Goal: Task Accomplishment & Management: Manage account settings

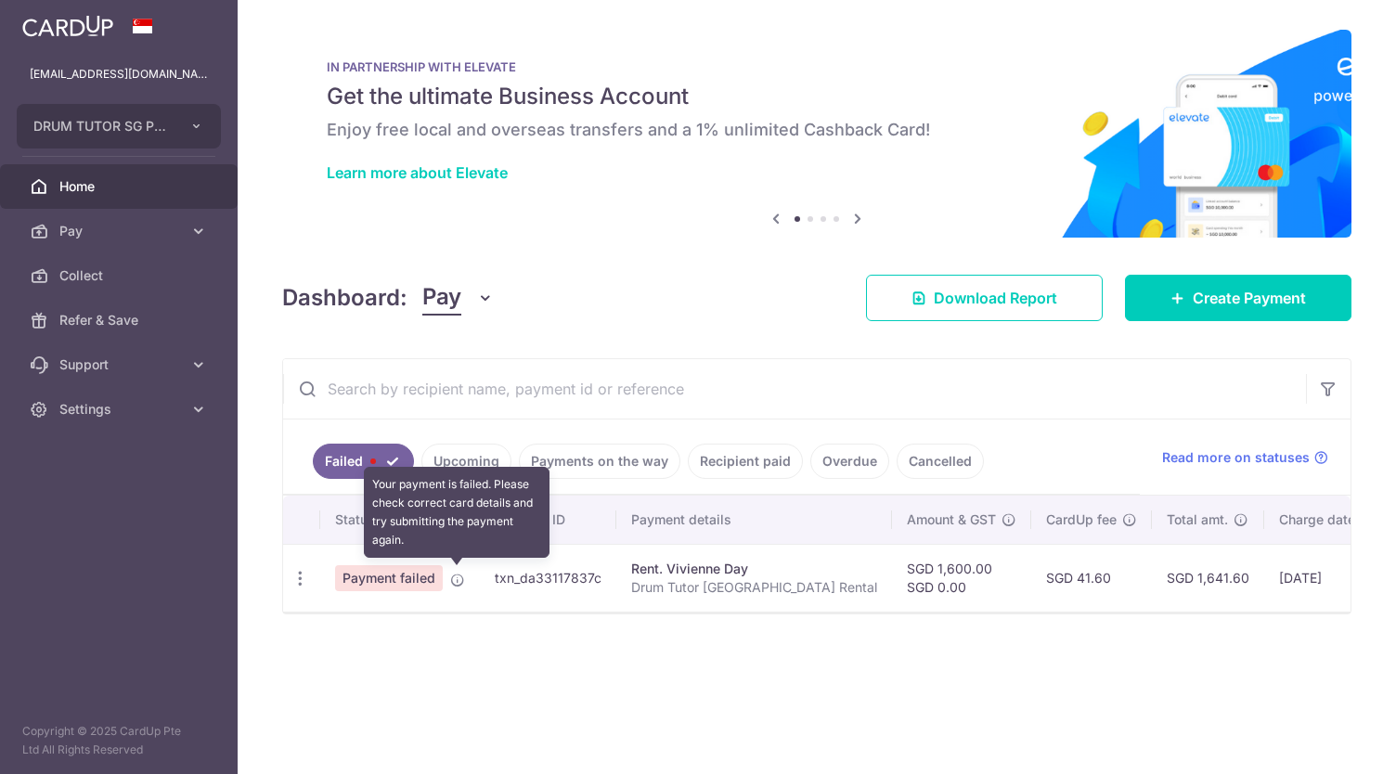
click at [450, 573] on icon at bounding box center [457, 580] width 15 height 15
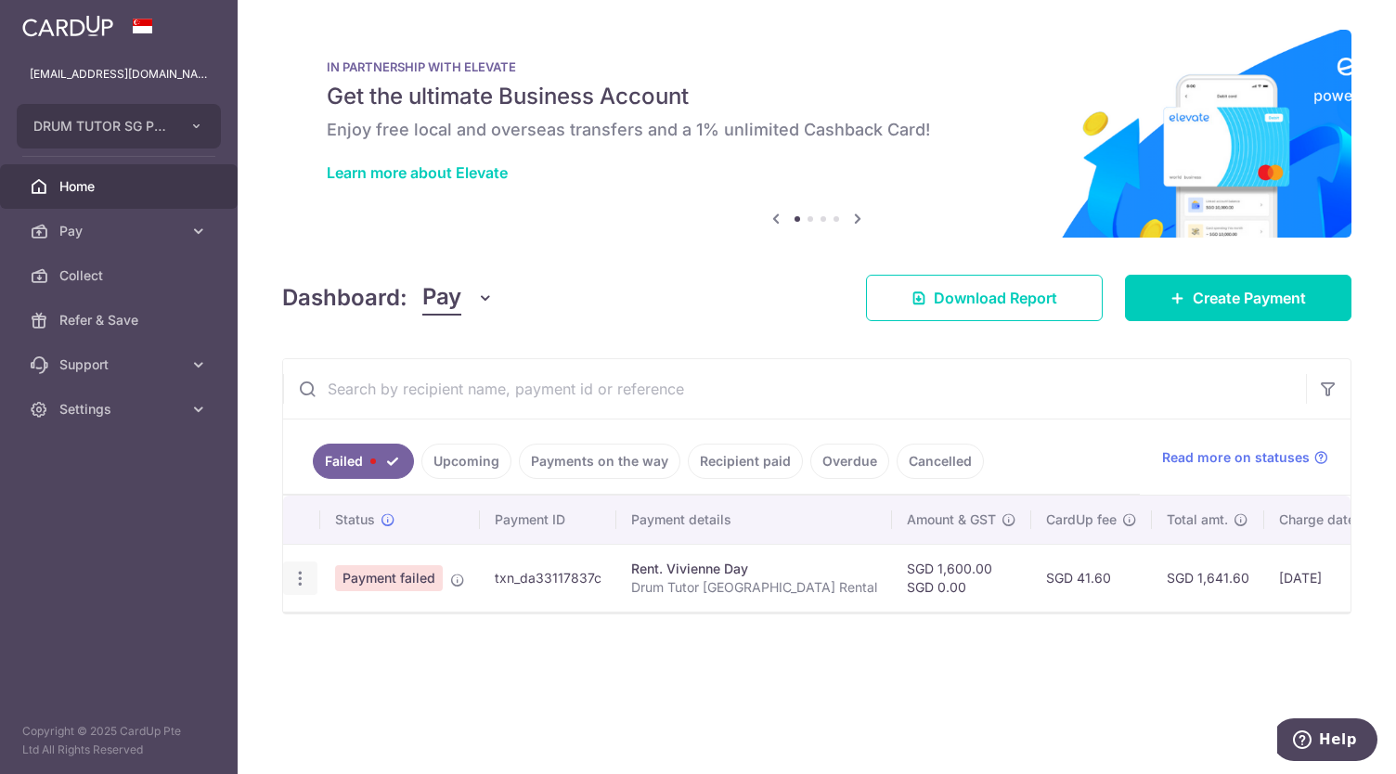
click at [304, 575] on icon "button" at bounding box center [299, 578] width 19 height 19
click at [351, 623] on span "Update payment" at bounding box center [399, 629] width 126 height 22
radio input "true"
type input "1,600.00"
type input "0.00"
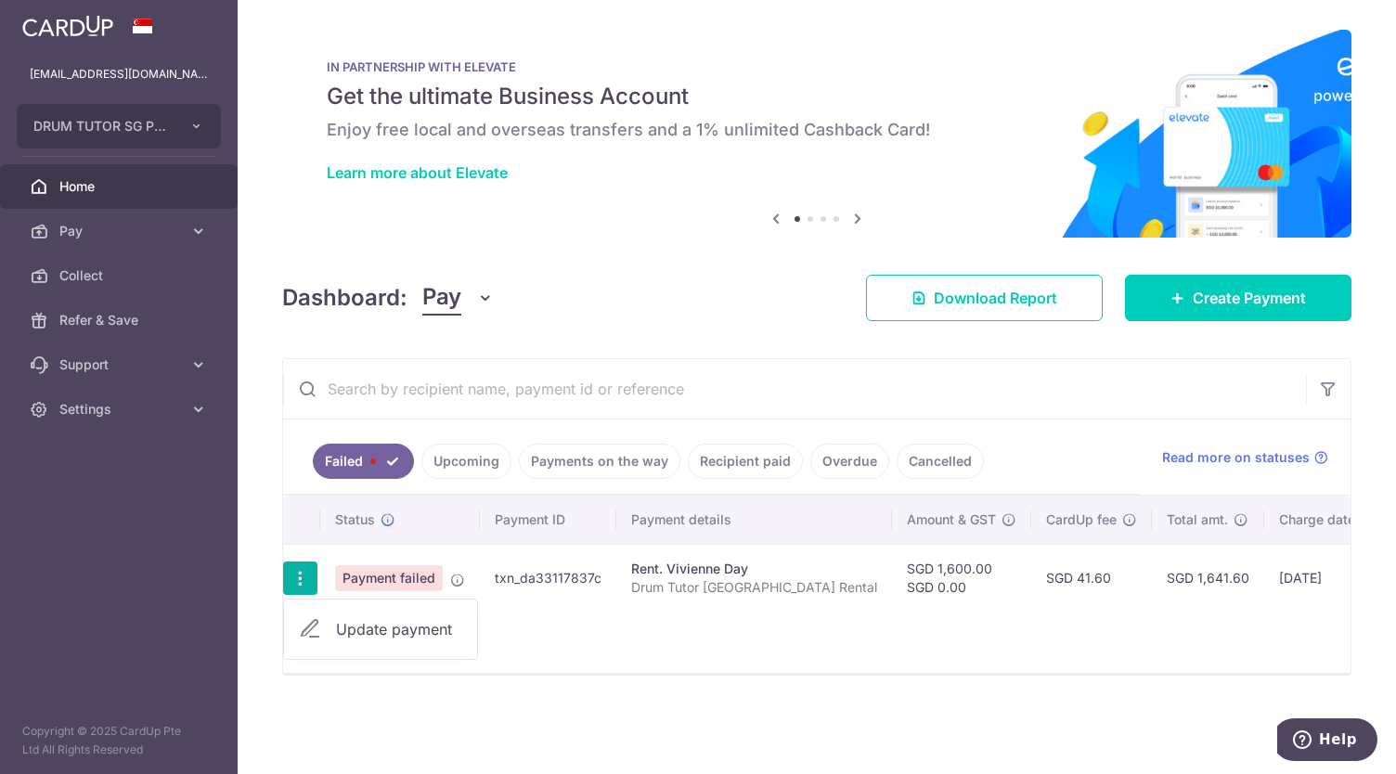
type input "Drum Tutor [GEOGRAPHIC_DATA] Rental"
type input "Rent"
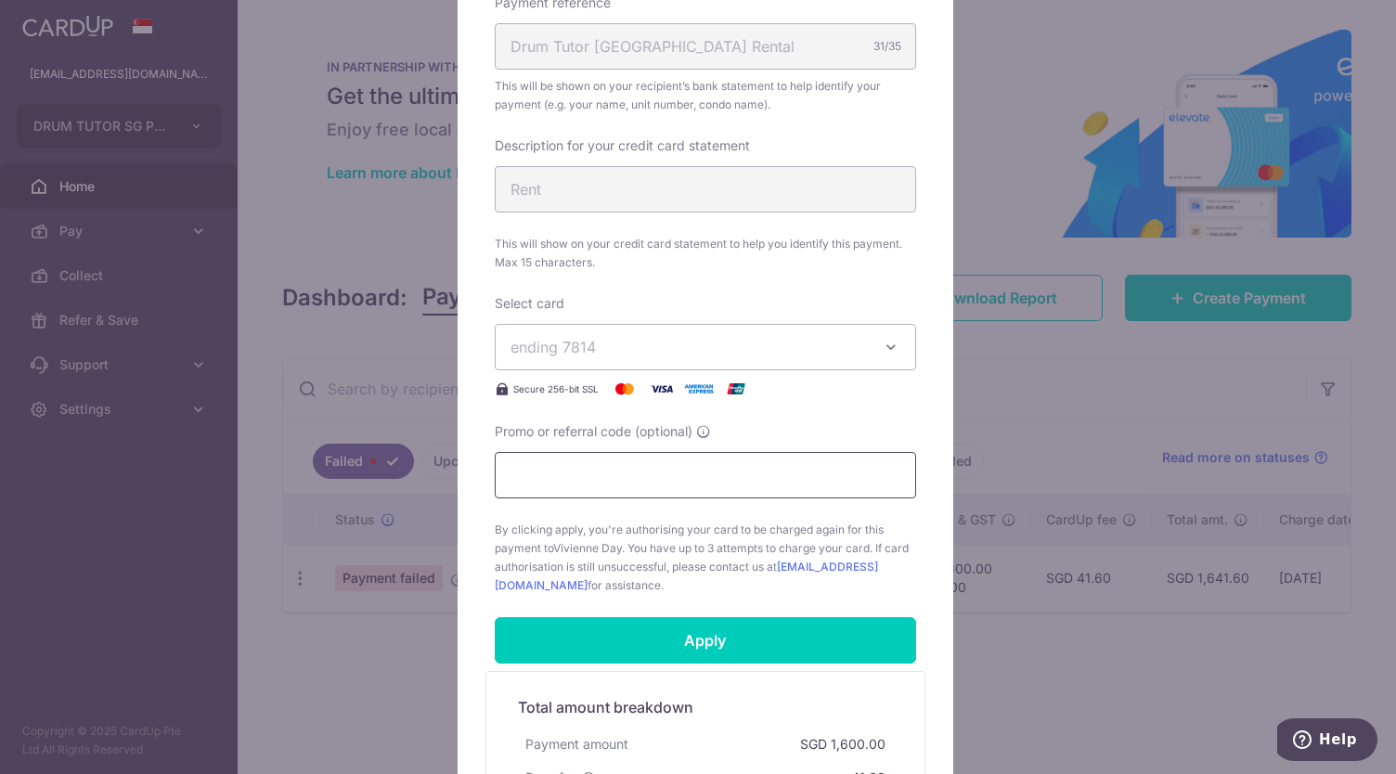
scroll to position [612, 0]
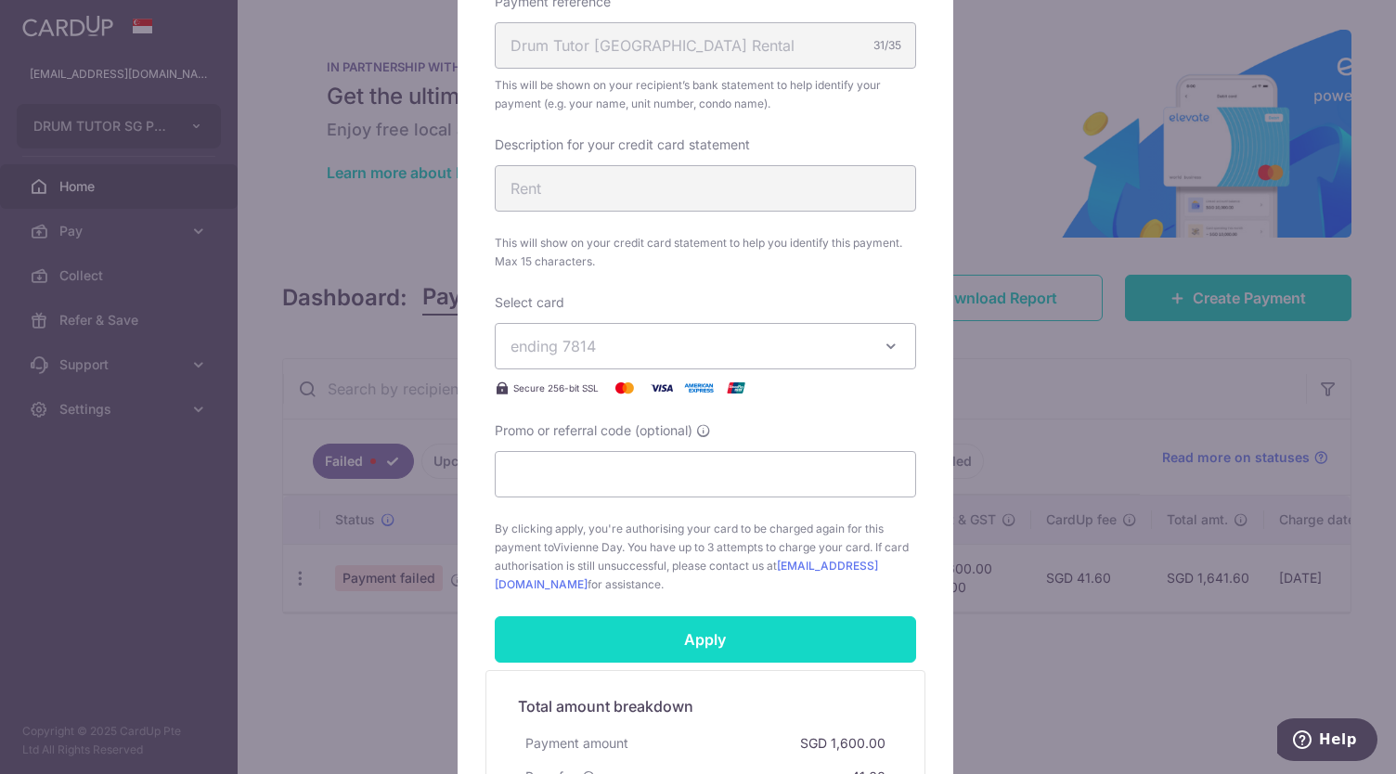
click at [670, 644] on input "Apply" at bounding box center [705, 639] width 421 height 46
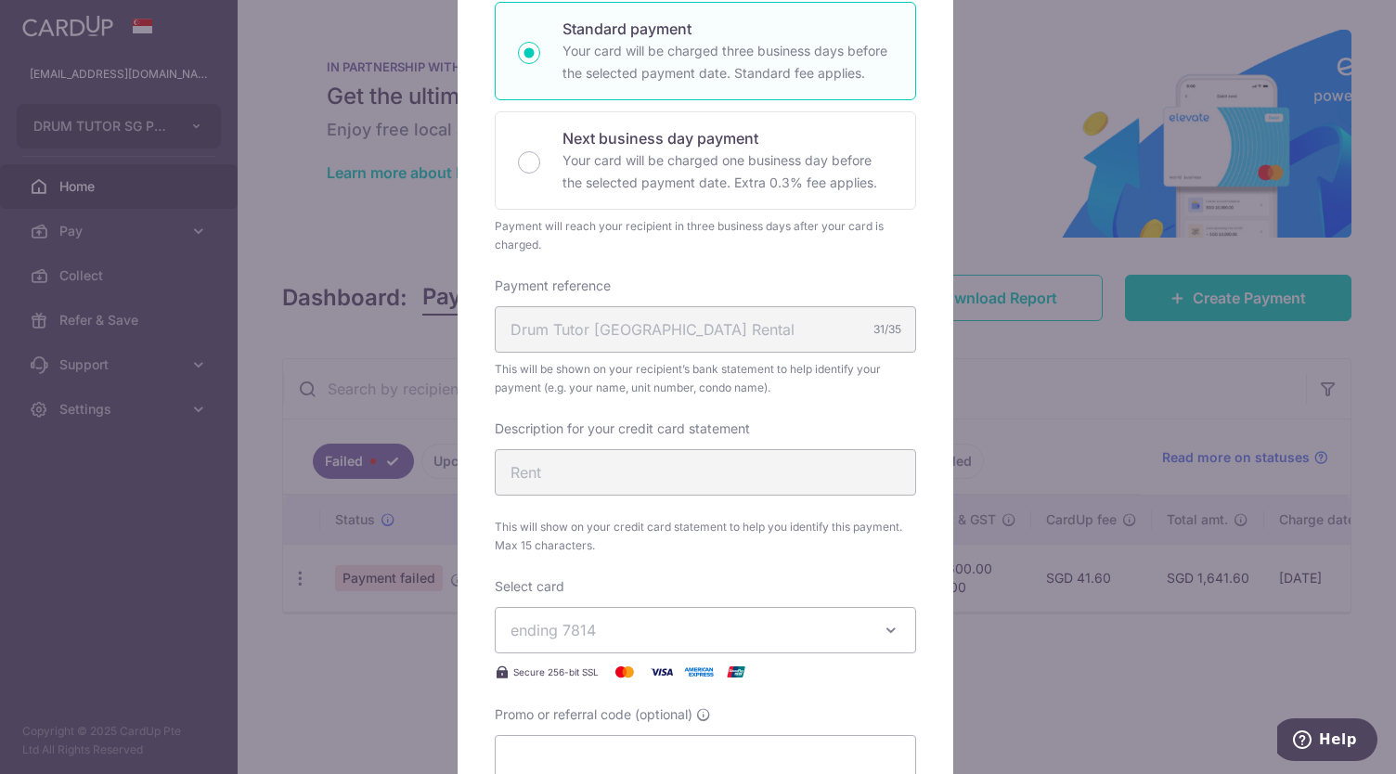
scroll to position [327, 0]
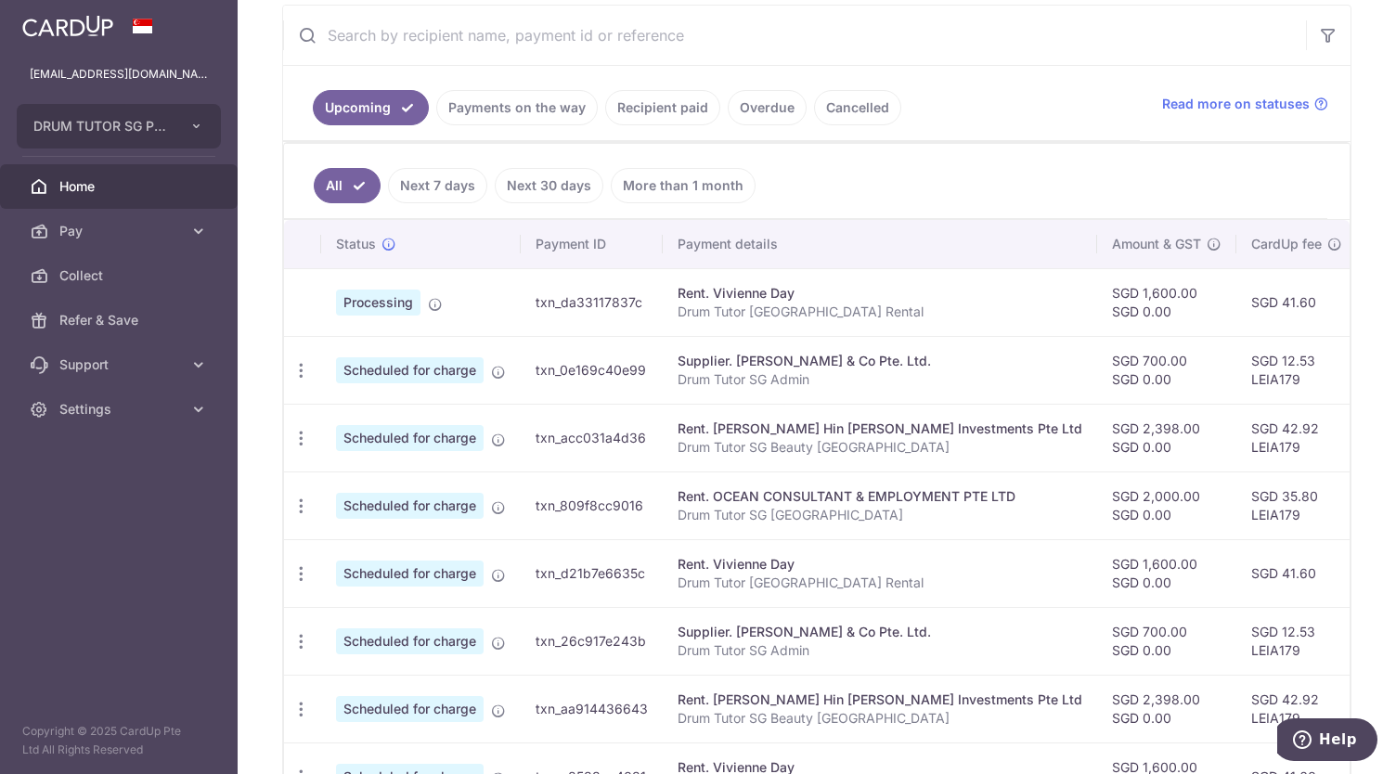
scroll to position [353, 0]
